Goal: Task Accomplishment & Management: Complete application form

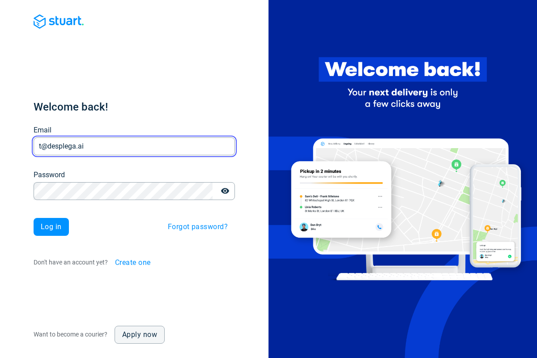
type input "t@desplega.ai"
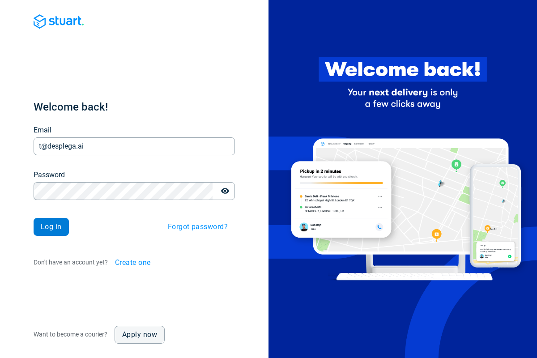
click at [51, 227] on span "Log in" at bounding box center [51, 226] width 21 height 7
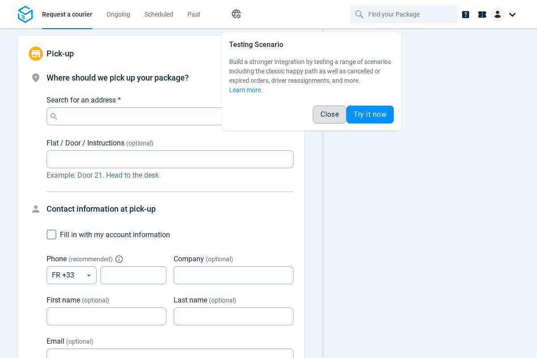
click at [329, 114] on span "Close" at bounding box center [329, 114] width 18 height 7
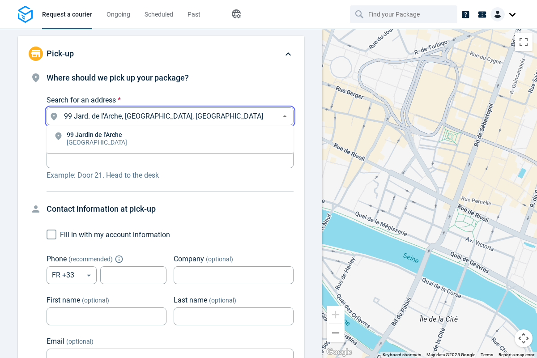
click at [170, 139] on li "[STREET_ADDRESS]" at bounding box center [170, 139] width 247 height 21
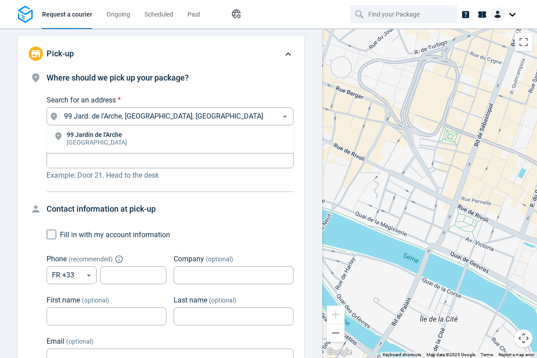
type input "99 Jard. de l'Arche, [GEOGRAPHIC_DATA], [GEOGRAPHIC_DATA]"
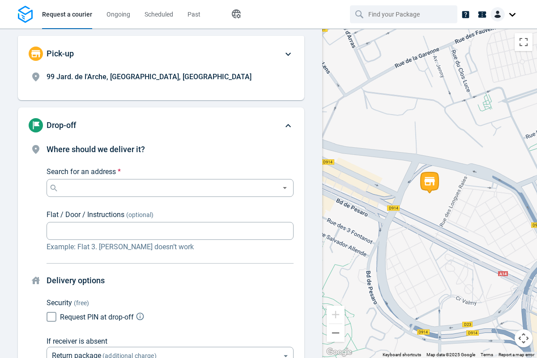
scroll to position [68, 0]
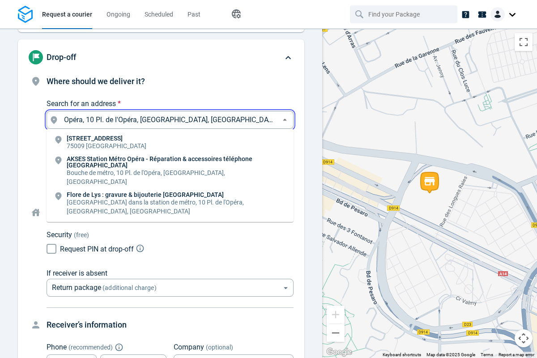
click at [170, 143] on li "[STREET_ADDRESS]" at bounding box center [170, 142] width 247 height 21
type input "10 Pl. de l'Opéra, [GEOGRAPHIC_DATA], [GEOGRAPHIC_DATA]"
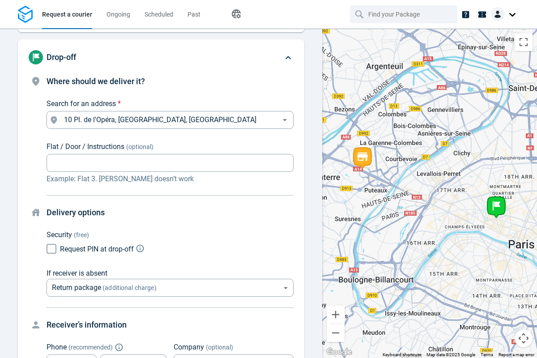
click at [170, 193] on body "Request a courier Ongoing Scheduled Past Happy Path Pick-up 99 Jard. de l'Arche…" at bounding box center [268, 179] width 537 height 358
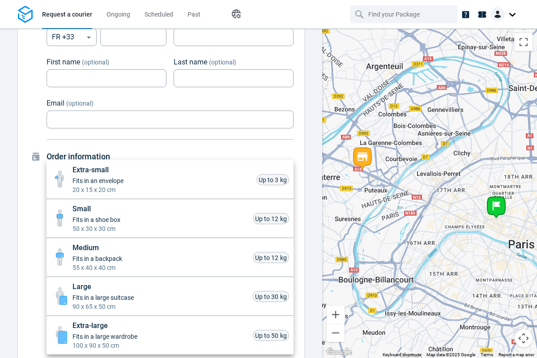
click at [170, 218] on li "Small Fits in a shoe box 50 x 30 x 30 cm Up to 12 kg" at bounding box center [170, 218] width 247 height 39
type input "small"
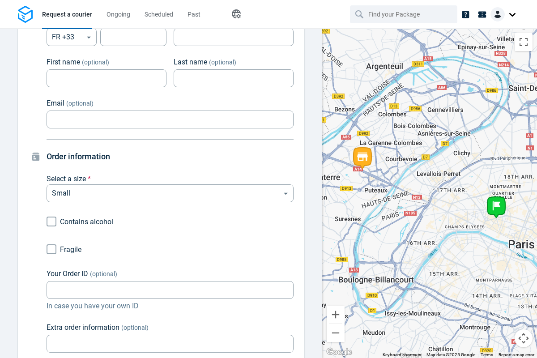
click at [51, 249] on input "Fragile" at bounding box center [51, 249] width 17 height 17
checkbox input "true"
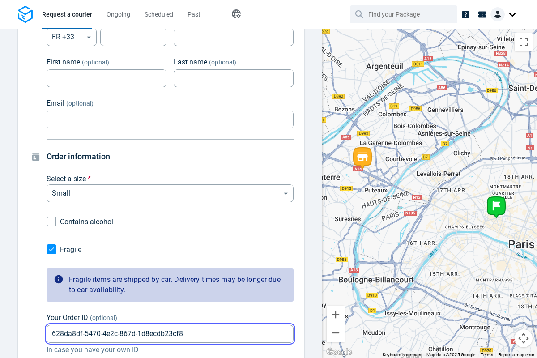
type input "628da8df-5470-4e2c-867d-1d8ecdb23cf8"
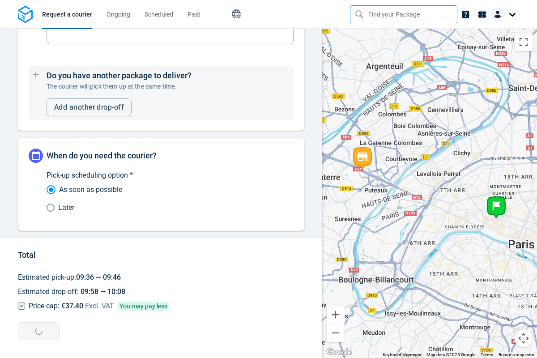
type input "628da8df-5470-4e2c-867d-1d8ecdb23cf8"
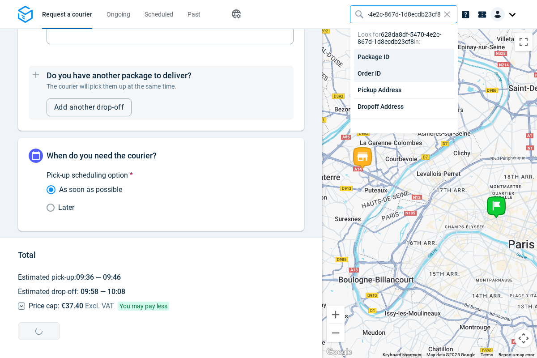
click at [404, 73] on div "Order ID" at bounding box center [404, 73] width 100 height 17
